Goal: Information Seeking & Learning: Learn about a topic

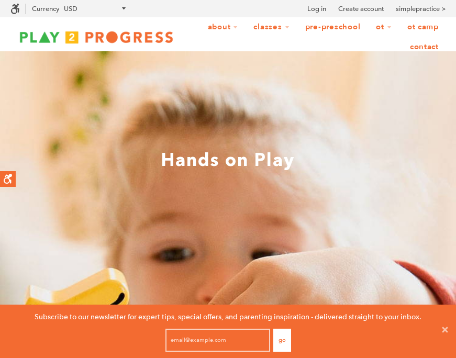
click at [410, 28] on link "OT Camp" at bounding box center [423, 27] width 45 height 20
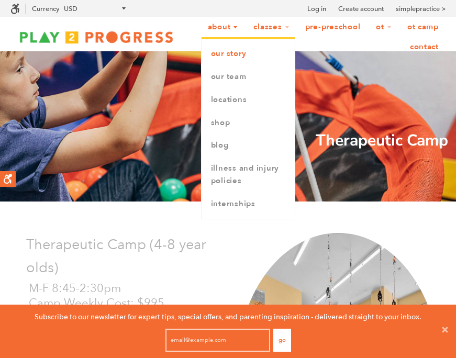
click at [233, 53] on link "Our Story" at bounding box center [248, 53] width 93 height 23
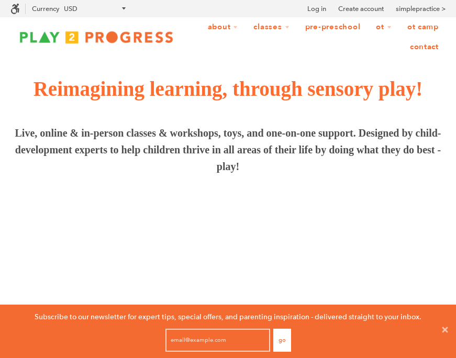
scroll to position [1, 1]
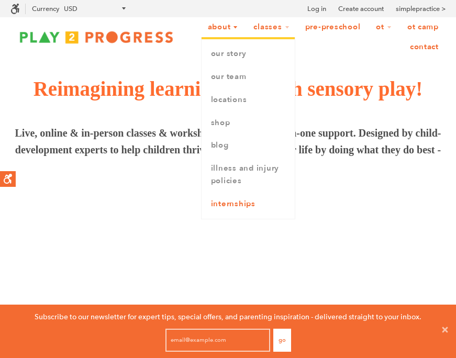
click at [233, 203] on link "Internships" at bounding box center [248, 204] width 93 height 23
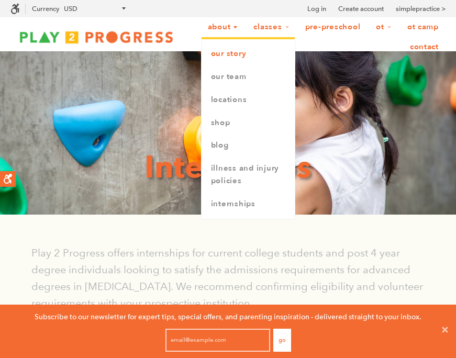
click at [233, 51] on link "Our Story" at bounding box center [248, 53] width 93 height 23
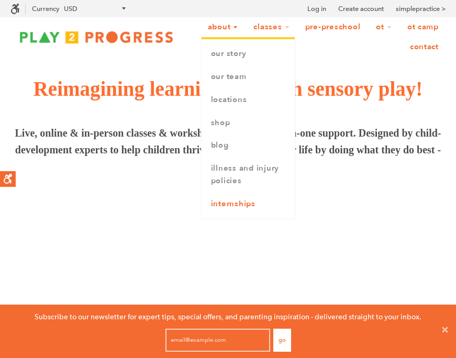
click at [231, 200] on link "Internships" at bounding box center [248, 204] width 93 height 23
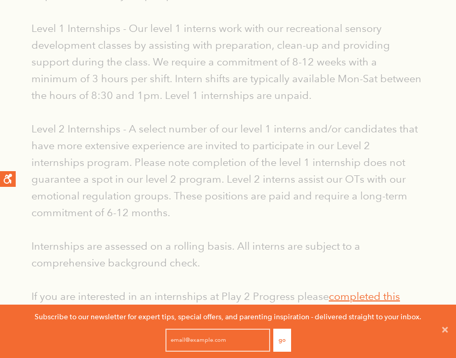
scroll to position [390, 0]
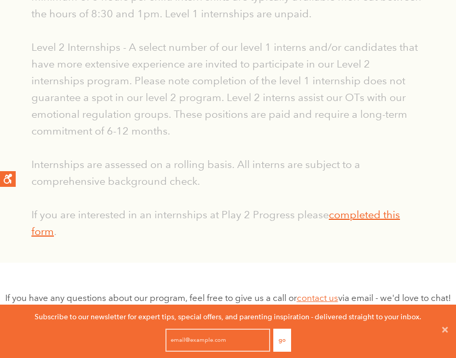
click at [367, 213] on link "completed this form" at bounding box center [215, 222] width 369 height 29
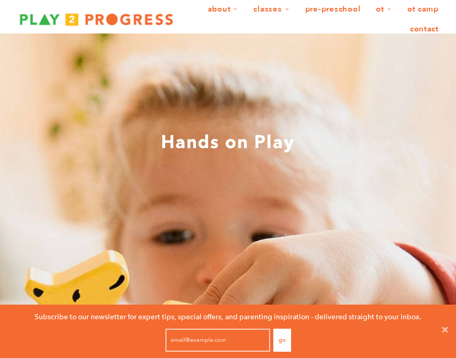
scroll to position [20, 0]
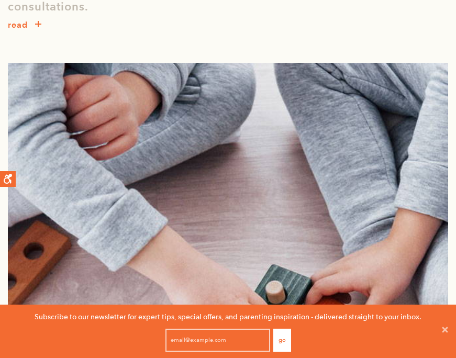
scroll to position [505, 0]
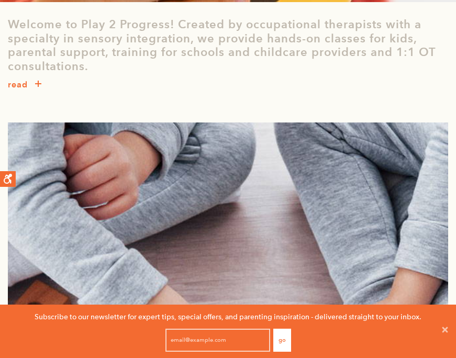
click at [38, 87] on span "button" at bounding box center [38, 87] width 0 height 0
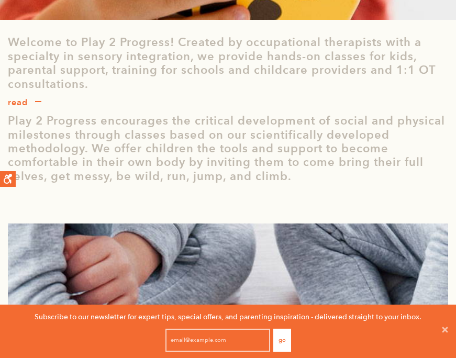
scroll to position [0, 0]
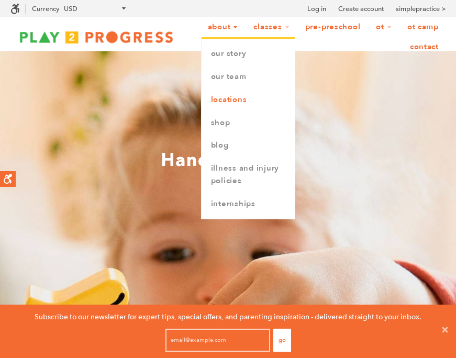
click at [225, 103] on link "Locations" at bounding box center [248, 99] width 93 height 23
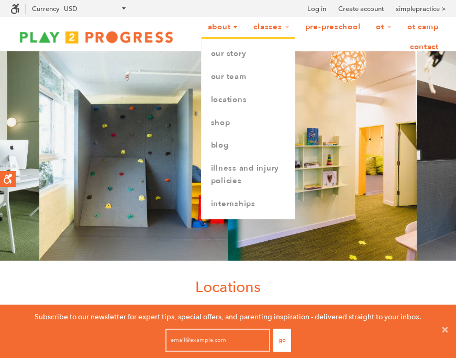
click at [228, 28] on link "About" at bounding box center [223, 27] width 44 height 20
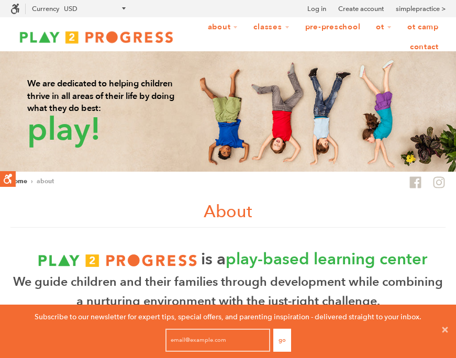
click at [124, 33] on img at bounding box center [96, 37] width 172 height 19
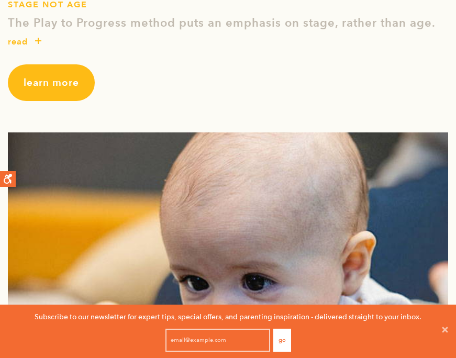
scroll to position [1044, 0]
